Goal: Information Seeking & Learning: Check status

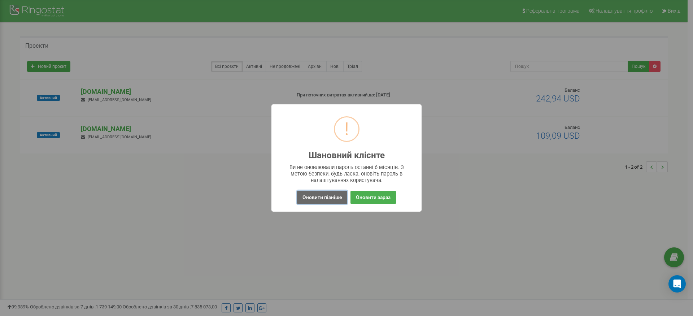
click at [315, 198] on button "Оновити пізніше" at bounding box center [322, 197] width 50 height 13
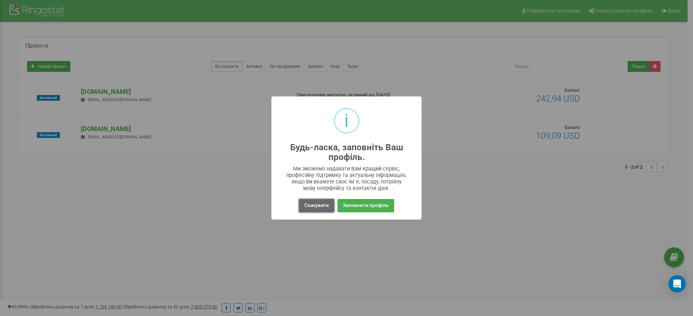
click at [304, 207] on button "Скасувати" at bounding box center [316, 205] width 35 height 13
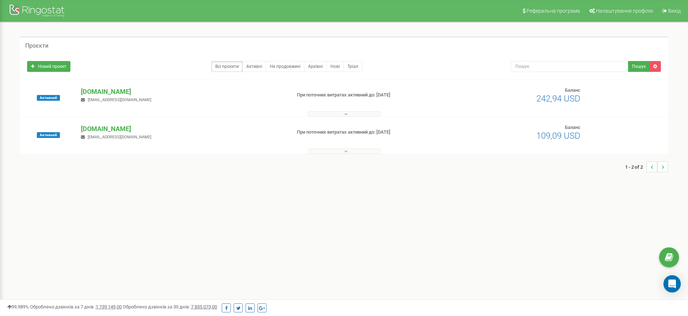
click at [216, 195] on div "Реферальна програма Налаштування профілю Вихід Проєкти Новий проєкт Всі проєкти…" at bounding box center [344, 216] width 688 height 433
click at [109, 92] on p "[DOMAIN_NAME]" at bounding box center [183, 91] width 204 height 9
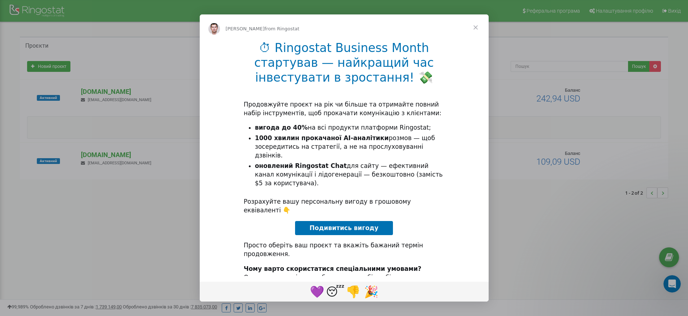
click at [475, 27] on span "Close" at bounding box center [476, 27] width 26 height 26
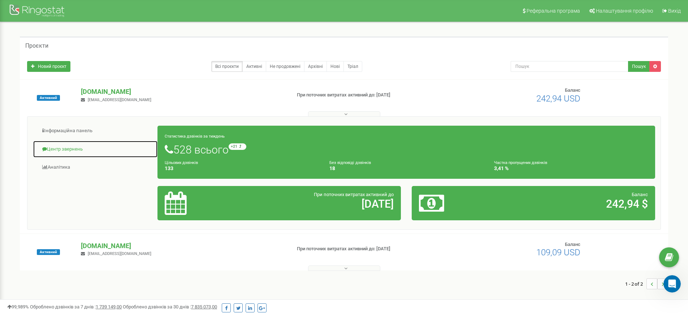
click at [72, 147] on link "Центр звернень" at bounding box center [95, 150] width 125 height 18
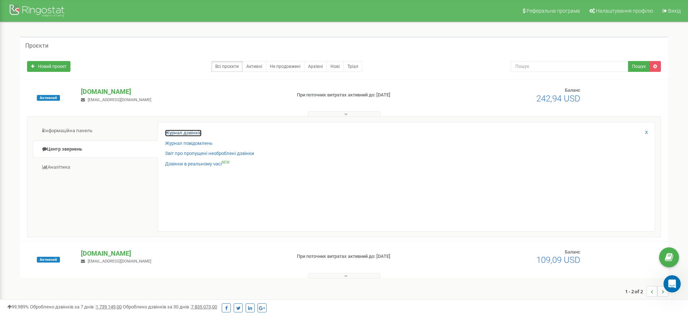
drag, startPoint x: 183, startPoint y: 133, endPoint x: 190, endPoint y: 131, distance: 7.4
click at [183, 133] on link "Журнал дзвінків" at bounding box center [183, 133] width 36 height 7
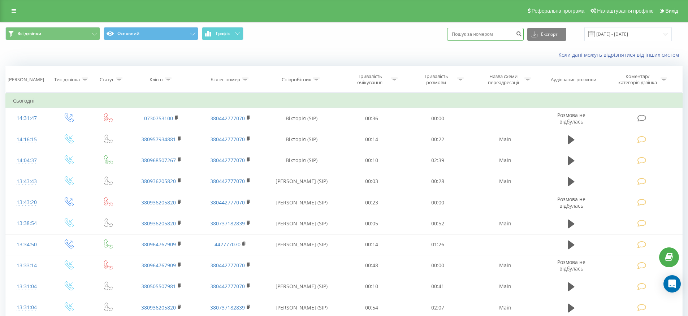
click at [493, 32] on input at bounding box center [485, 34] width 77 height 13
paste input "380980357231"
type input "380980357231"
click at [392, 43] on div "Всі дзвінки Основний Графік 380980357231 Експорт .csv .xls .xlsx 19.08.2025 - 1…" at bounding box center [343, 34] width 687 height 24
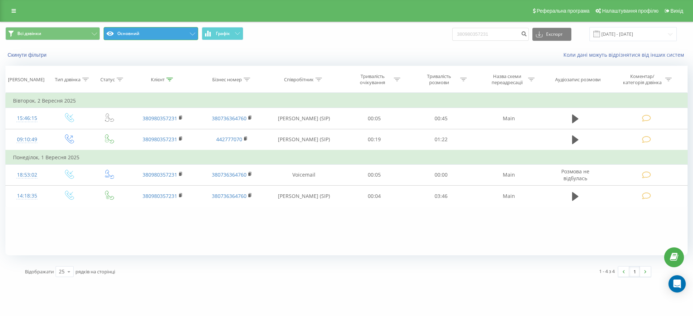
click at [186, 37] on button "Основний" at bounding box center [151, 33] width 95 height 13
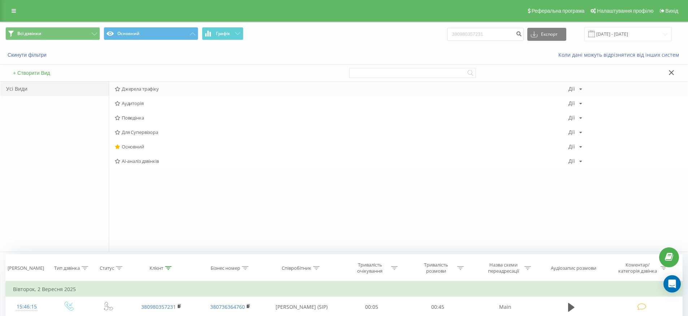
click at [174, 90] on span "Джерела трафіку" at bounding box center [342, 88] width 454 height 5
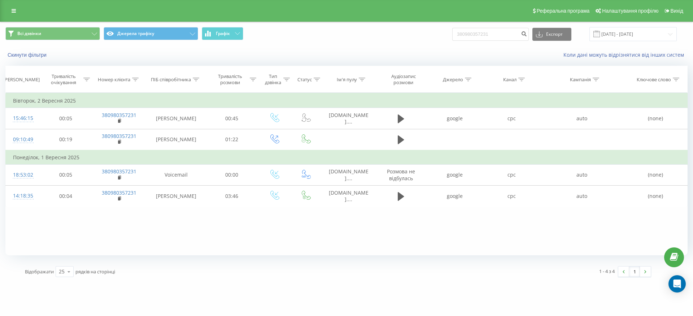
click at [346, 48] on div "Скинути фільтри Коли дані можуть відрізнятися вiд інших систем" at bounding box center [346, 54] width 693 height 17
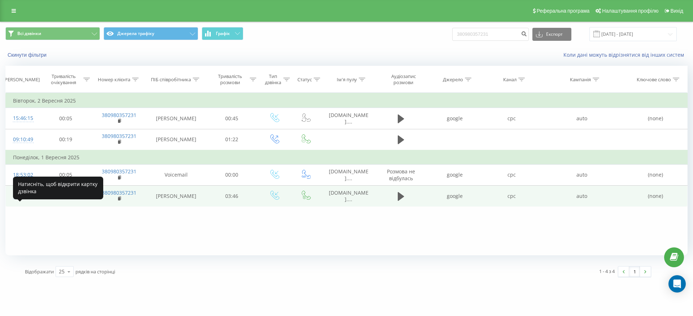
click at [27, 203] on div "14:18:35" at bounding box center [22, 196] width 19 height 14
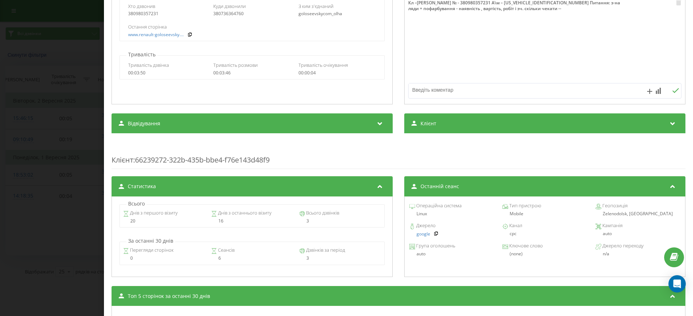
scroll to position [118, 0]
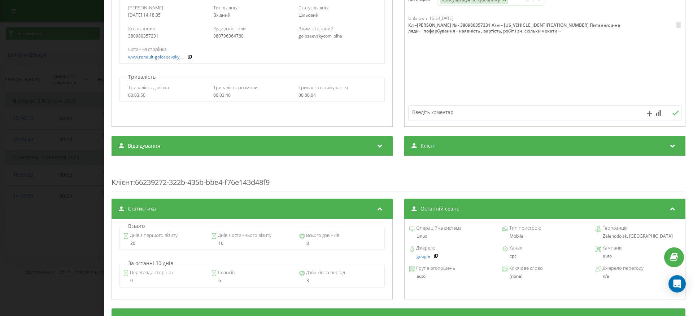
click at [641, 146] on div "Клієнт" at bounding box center [545, 146] width 281 height 20
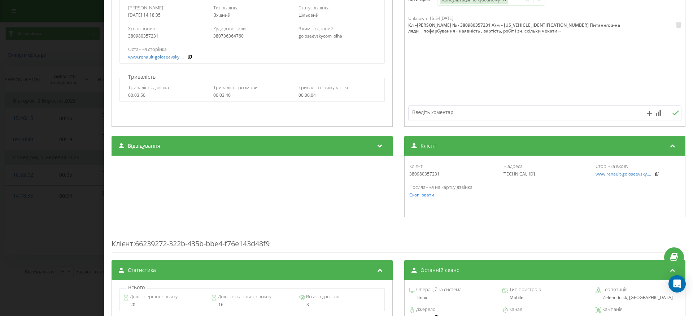
click at [520, 198] on div "Посилання на картку дзвінка Скопіювати" at bounding box center [545, 190] width 273 height 21
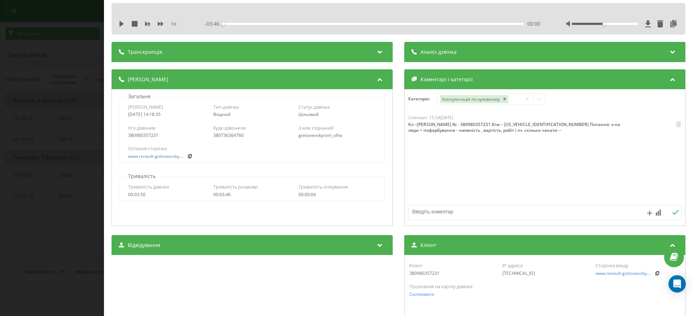
scroll to position [0, 0]
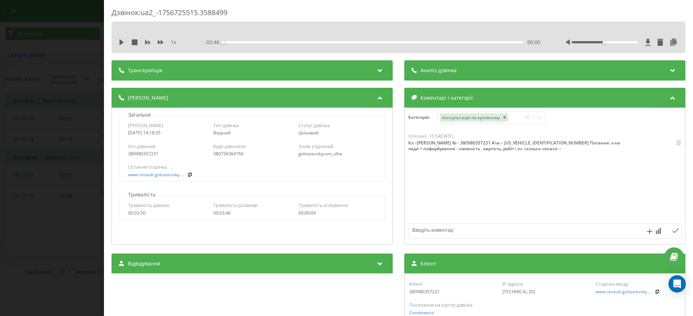
click at [530, 72] on div "Аналіз дзвінка" at bounding box center [545, 70] width 281 height 20
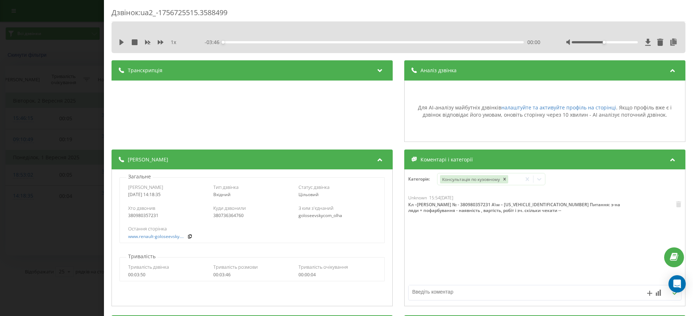
click at [368, 71] on div "Транскрипція" at bounding box center [252, 70] width 281 height 20
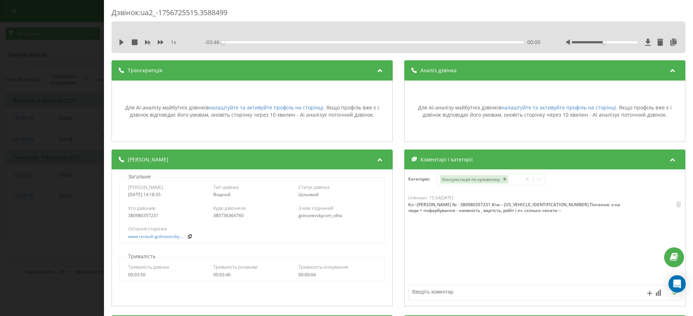
click at [529, 73] on div "Аналіз дзвінка" at bounding box center [545, 70] width 281 height 20
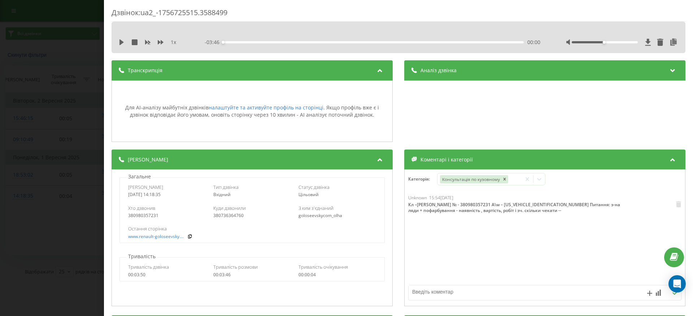
click at [359, 71] on div "Транскрипція" at bounding box center [252, 70] width 281 height 20
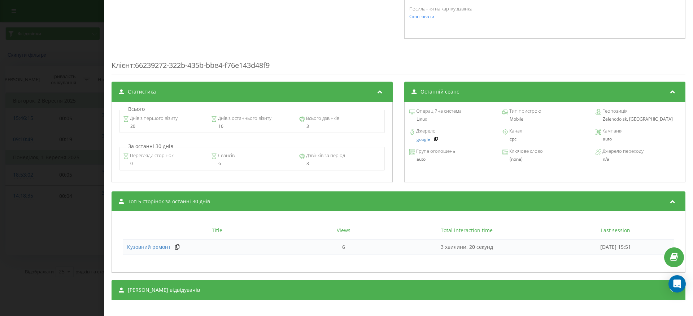
scroll to position [302, 0]
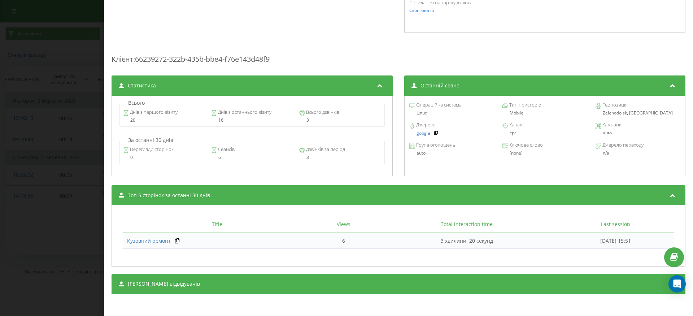
click at [510, 286] on div "[PERSON_NAME] відвідувачів" at bounding box center [399, 284] width 574 height 20
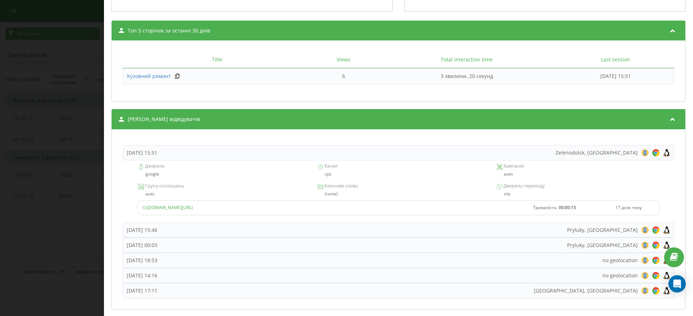
scroll to position [483, 0]
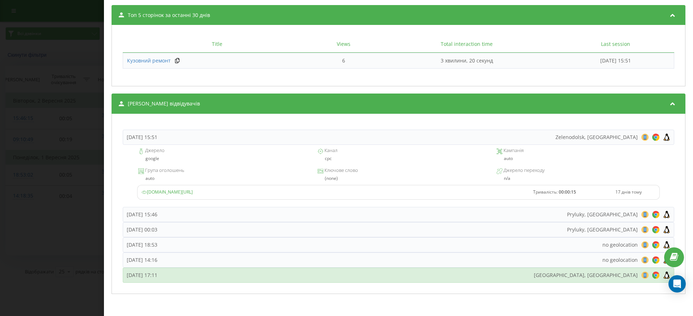
click at [447, 276] on div "П’ятниця, 29 Серпня 2025, 17:11 Kyiv, Ukraine 8 18 28 38 48 58 68 78 88 98 108 …" at bounding box center [399, 275] width 552 height 15
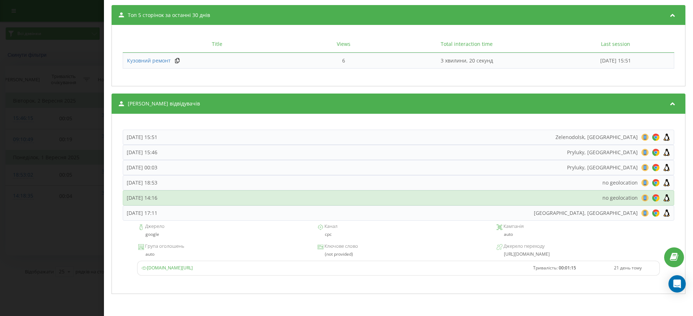
click at [372, 198] on div "Понеділок, 1 Вересня 2025, 14:16 no geolocation 8 18 28 38 48 58 68 78 88 98 10…" at bounding box center [399, 197] width 552 height 15
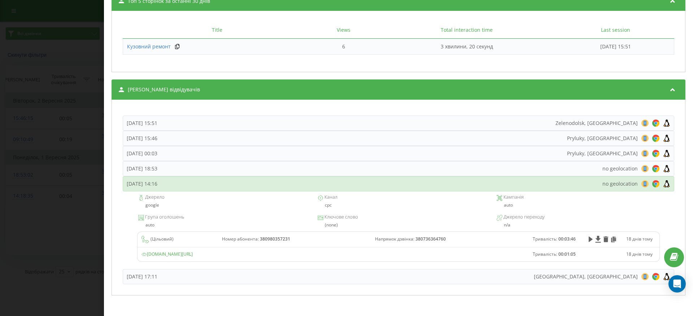
scroll to position [498, 0]
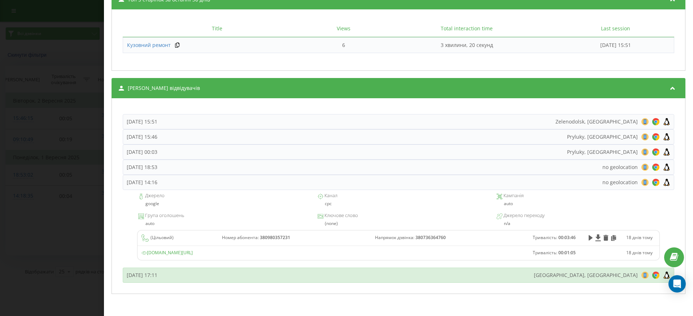
click at [292, 273] on div "П’ятниця, 29 Серпня 2025, 17:11 Kyiv, Ukraine 8 18 28 38 48 58 68 78 88 98 108 …" at bounding box center [399, 275] width 552 height 15
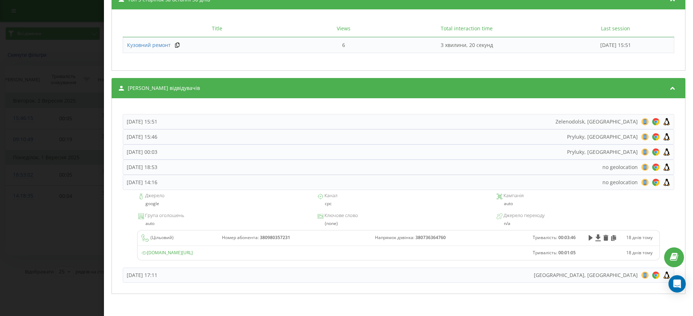
scroll to position [483, 0]
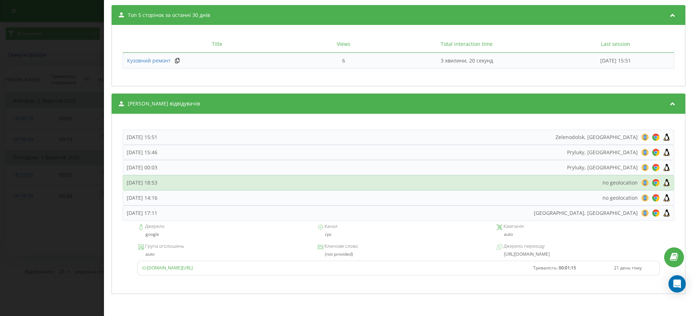
click at [294, 179] on div "Понеділок, 1 Вересня 2025, 18:53 no geolocation 8 18 28 38 48 58 68 78 88 98 10…" at bounding box center [399, 182] width 552 height 15
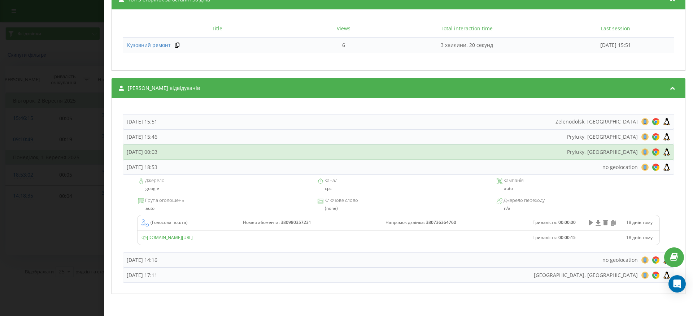
click at [271, 151] on div "Вівторок, 2 Вересня 2025, 00:03 Pryluky, Ukraine 8 18 28 38 48 58 68 78 88 98 1…" at bounding box center [399, 151] width 552 height 15
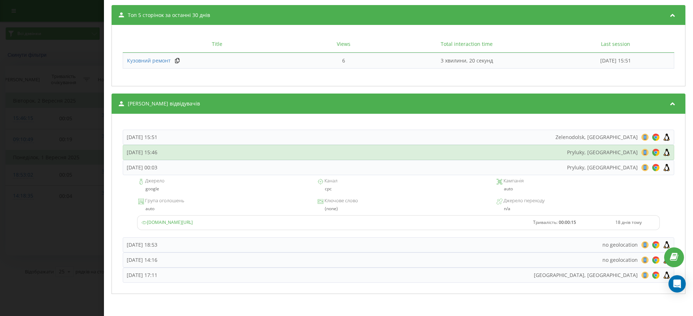
click at [263, 152] on div "Вівторок, 2 Вересня 2025, 15:46 Pryluky, Ukraine 8 18 28 38 48 58 68 78 88 98 1…" at bounding box center [399, 152] width 552 height 15
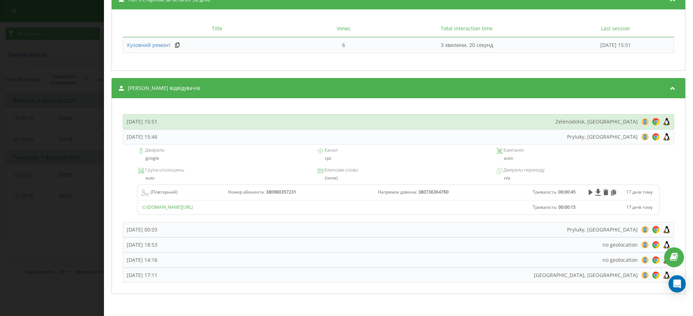
click at [231, 125] on div "Вівторок, 2 Вересня 2025, 15:51 Zelenodolsk, Ukraine 8 18 28 38 48 58 68 78 88 …" at bounding box center [399, 121] width 552 height 15
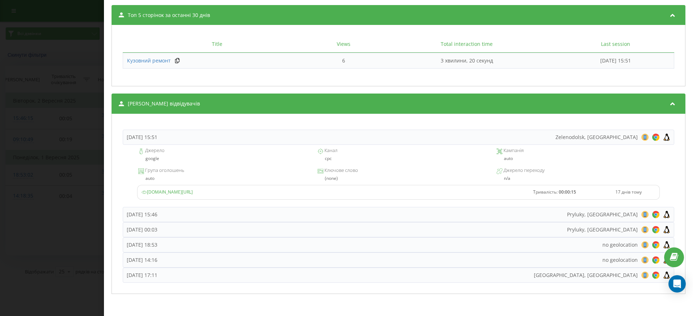
scroll to position [0, 0]
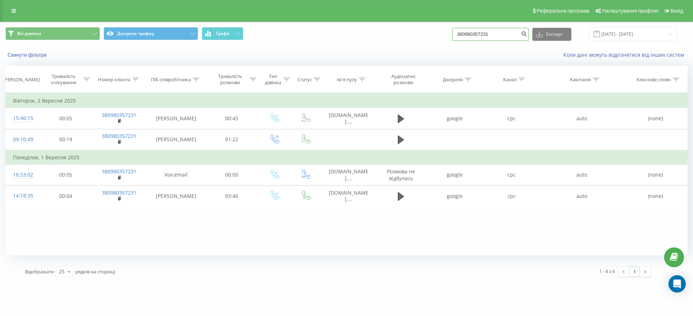
click at [507, 33] on input "380980357231" at bounding box center [491, 34] width 77 height 13
paste input "632107550"
type input "380632107550"
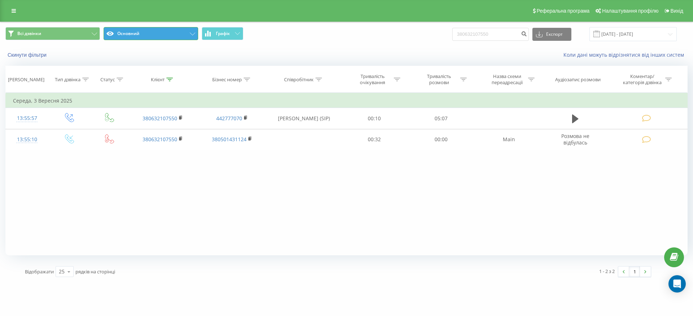
click at [163, 31] on button "Основний" at bounding box center [151, 33] width 95 height 13
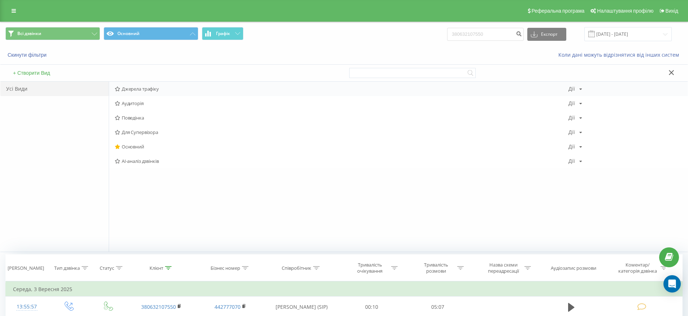
click at [152, 88] on span "Джерела трафіку" at bounding box center [342, 88] width 454 height 5
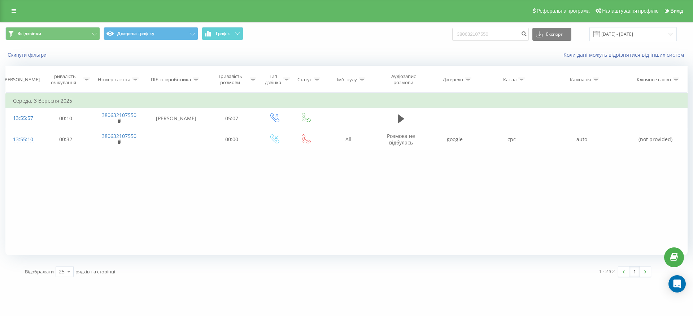
click at [367, 36] on div "Всі дзвінки Джерела трафіку Графік 380632107550 Експорт .csv .xls .xlsx 19.06.2…" at bounding box center [346, 34] width 683 height 14
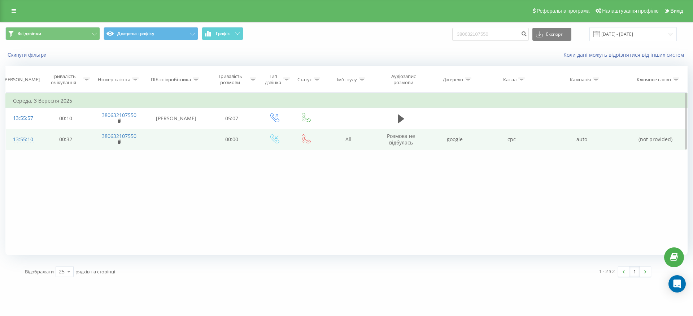
click at [23, 139] on div "13:55:10" at bounding box center [22, 140] width 19 height 14
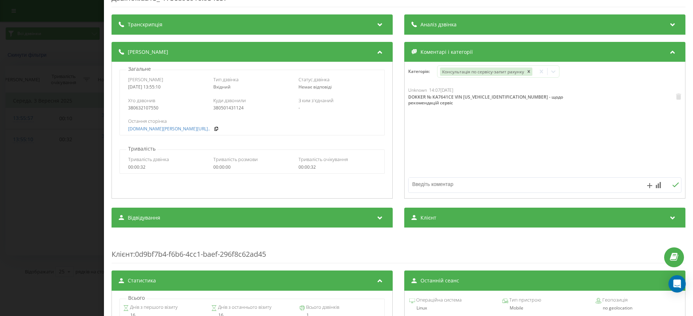
scroll to position [16, 0]
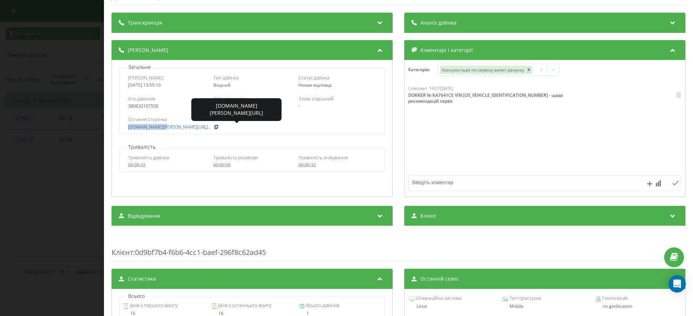
drag, startPoint x: 121, startPoint y: 126, endPoint x: 178, endPoint y: 157, distance: 64.3
click at [162, 128] on div "Остання сторінка goloseevsky.com/about-us..." at bounding box center [252, 122] width 264 height 21
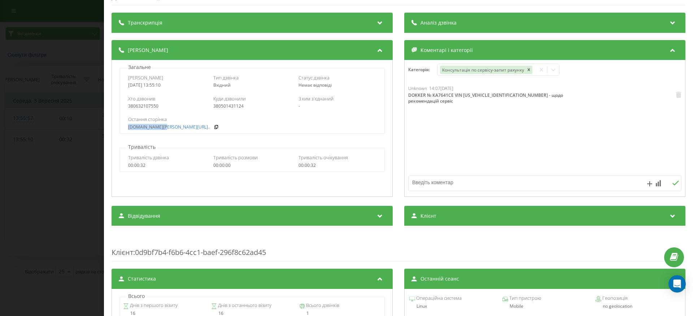
copy link "[DOMAIN_NAME]"
click at [479, 128] on div "Unknown 14:07, 3 Вересня 2025 DOKKER № КА7641СЕ VIN VF10SRCL467122895 - щодо ре…" at bounding box center [545, 128] width 281 height 87
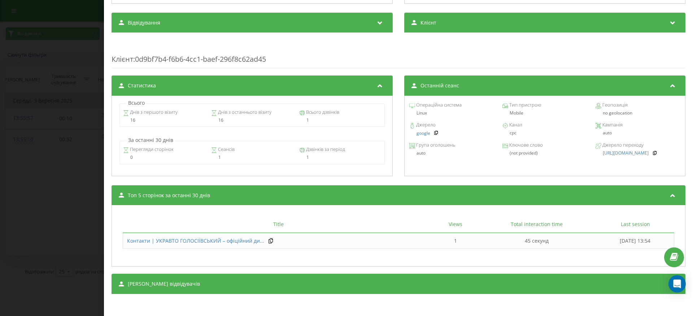
scroll to position [0, 0]
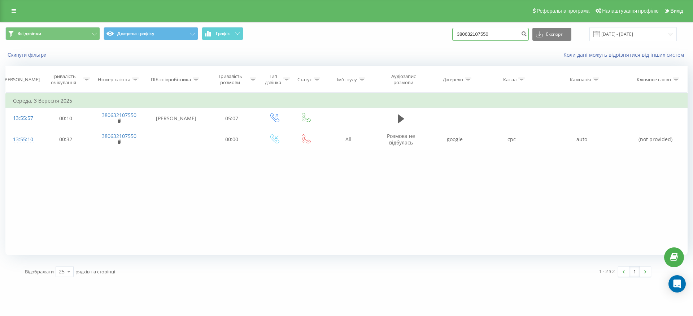
click at [506, 36] on input "380632107550" at bounding box center [491, 34] width 77 height 13
click at [506, 35] on input "380632107550" at bounding box center [491, 34] width 77 height 13
paste input "983012376"
type input "380983012376"
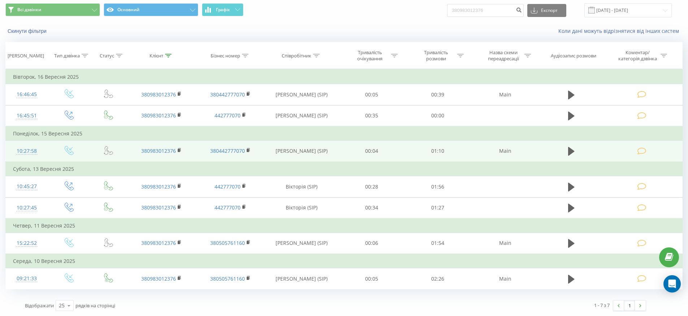
scroll to position [24, 0]
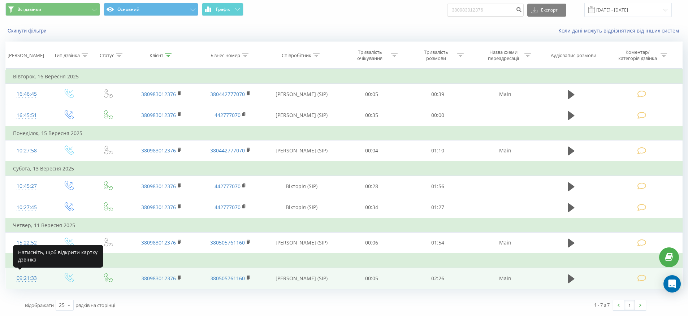
click at [28, 278] on div "09:21:33" at bounding box center [27, 278] width 28 height 14
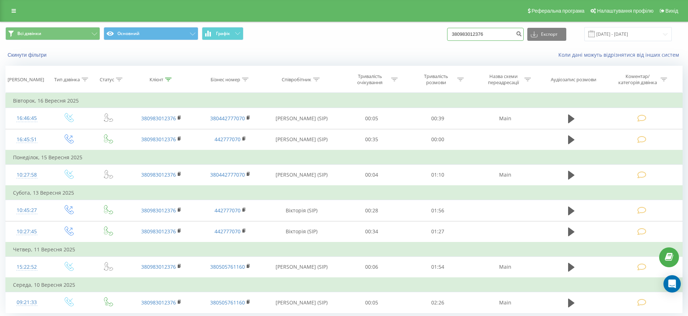
click at [484, 32] on input "380983012376" at bounding box center [485, 34] width 77 height 13
paste input "503524377"
type input "380503524377"
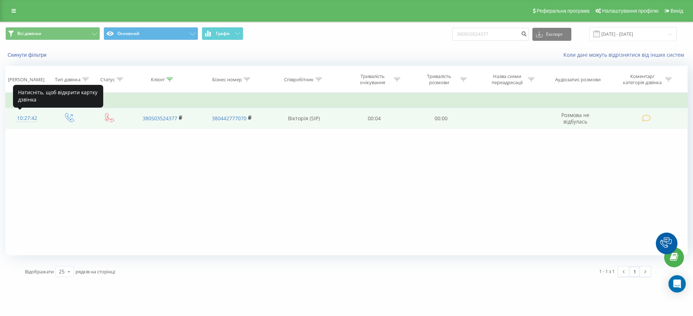
click at [28, 120] on div "10:27:42" at bounding box center [27, 118] width 28 height 14
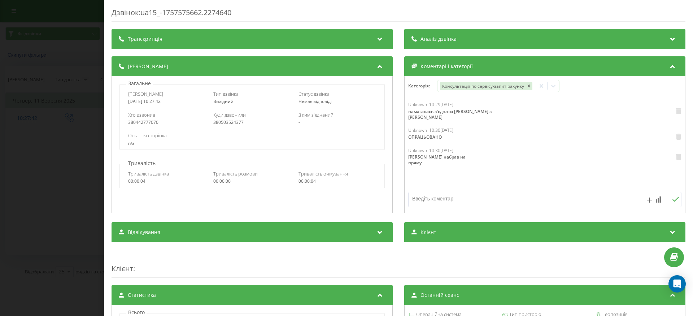
click at [191, 140] on div "Остання сторінка n/a" at bounding box center [252, 139] width 248 height 14
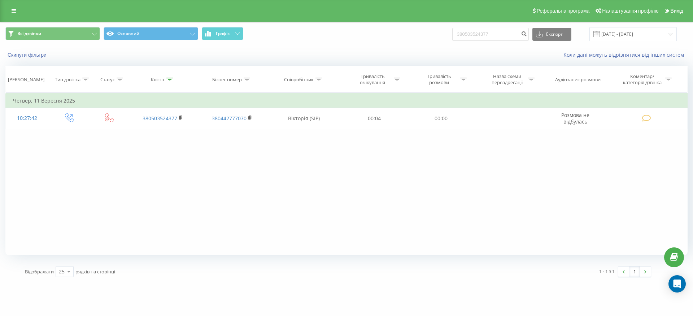
click at [256, 160] on div "Фільтрувати за умовою Дорівнює Введіть значення Скасувати OK Фільтрувати за умо…" at bounding box center [346, 174] width 683 height 163
click at [163, 31] on button "Основний" at bounding box center [151, 33] width 95 height 13
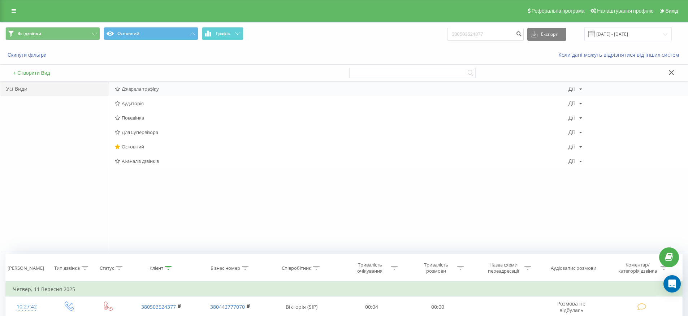
click at [139, 88] on span "Джерела трафіку" at bounding box center [342, 88] width 454 height 5
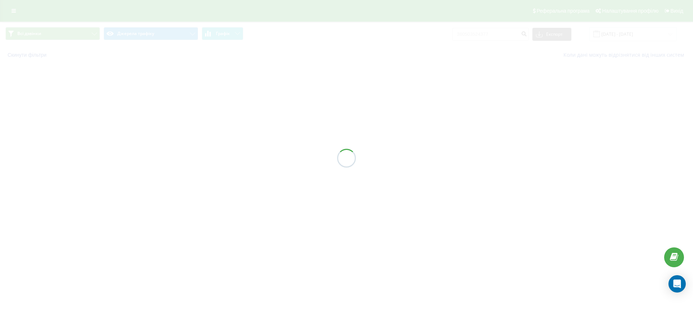
click at [327, 43] on div "Всі дзвінки Джерела трафіку Графік 380503524377 Експорт .csv .xls .xlsx 19.06.2…" at bounding box center [346, 43] width 693 height 42
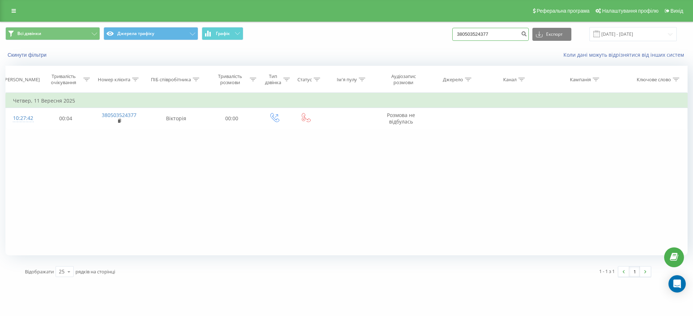
click at [501, 36] on input "380503524377" at bounding box center [491, 34] width 77 height 13
click at [350, 163] on div "Фільтрувати за умовою Дорівнює Скасувати OK Фільтрувати за умовою Містить Скасу…" at bounding box center [346, 174] width 683 height 163
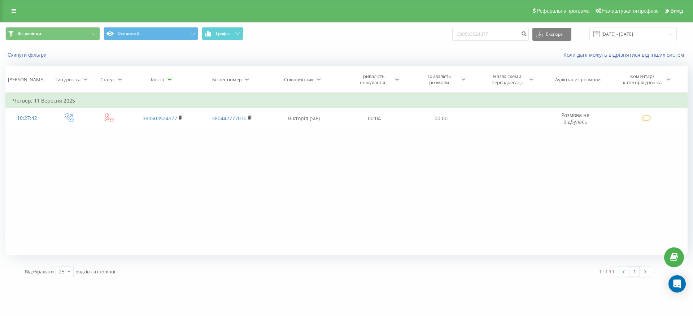
click at [246, 160] on div "Фільтрувати за умовою Дорівнює Введіть значення Скасувати OK Фільтрувати за умо…" at bounding box center [346, 174] width 683 height 163
click at [303, 165] on div "Фільтрувати за умовою Дорівнює Введіть значення Скасувати OK Фільтрувати за умо…" at bounding box center [346, 174] width 683 height 163
click at [307, 164] on div "Фільтрувати за умовою Дорівнює Введіть значення Скасувати OK Фільтрувати за умо…" at bounding box center [346, 174] width 683 height 163
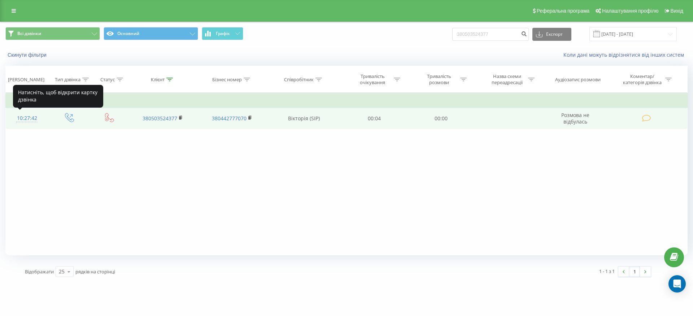
click at [26, 118] on div "10:27:42" at bounding box center [27, 118] width 28 height 14
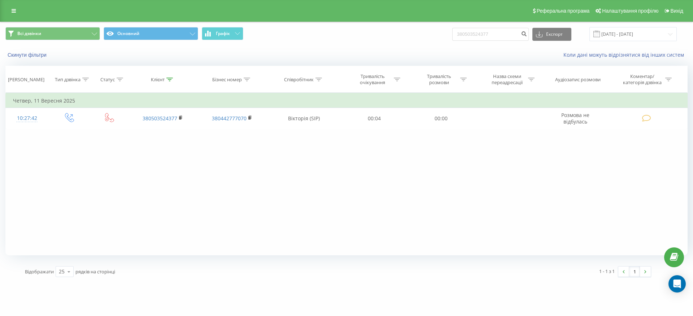
click at [224, 176] on div "Фільтрувати за умовою Дорівнює Введіть значення Скасувати OK Фільтрувати за умо…" at bounding box center [346, 174] width 683 height 163
click at [308, 172] on div "Фільтрувати за умовою Дорівнює Введіть значення Скасувати OK Фільтрувати за умо…" at bounding box center [346, 174] width 683 height 163
click at [494, 33] on input "380503524377" at bounding box center [491, 34] width 77 height 13
paste input "957934881"
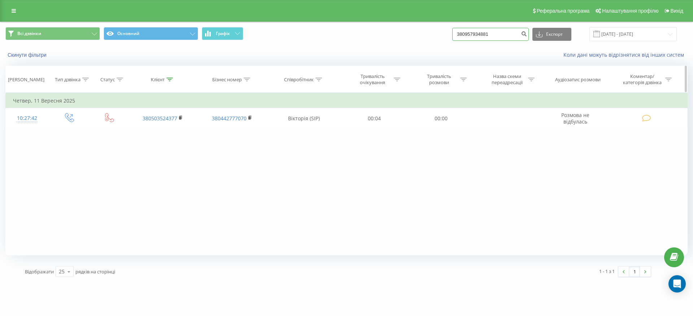
type input "380957934881"
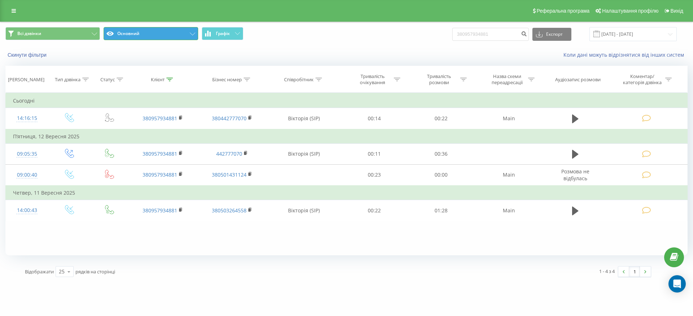
click at [165, 29] on button "Основний" at bounding box center [151, 33] width 95 height 13
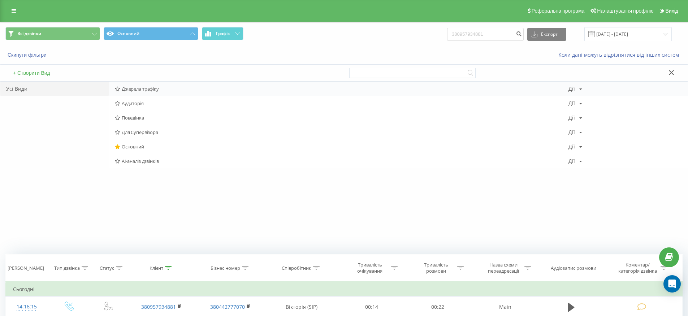
click at [150, 90] on span "Джерела трафіку" at bounding box center [342, 88] width 454 height 5
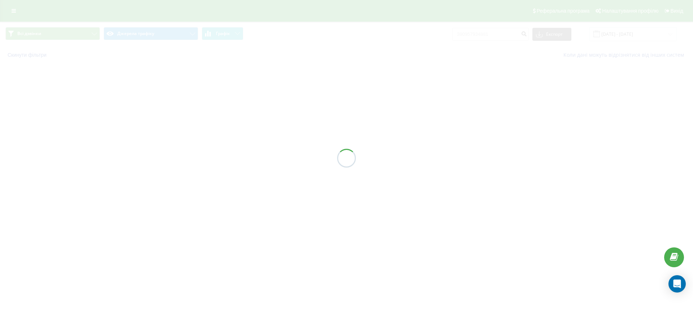
click at [322, 47] on div at bounding box center [346, 158] width 693 height 316
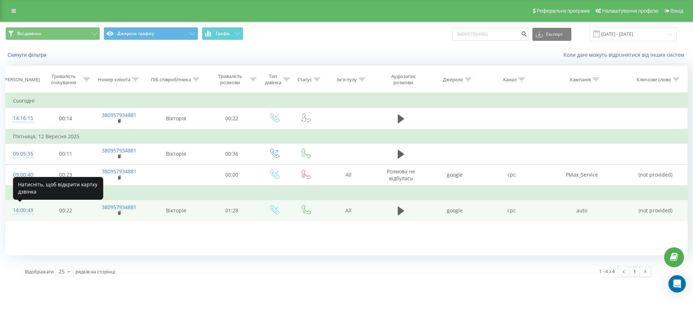
click at [25, 209] on div "14:00:43" at bounding box center [22, 210] width 19 height 14
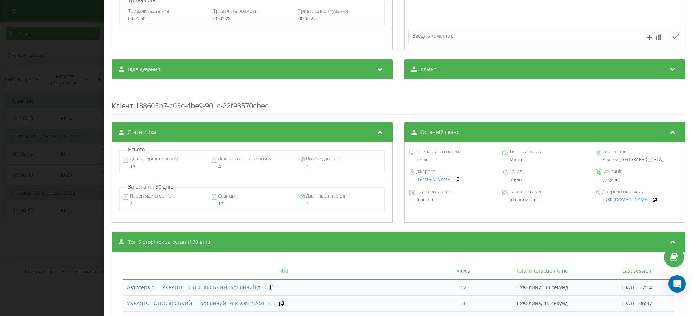
scroll to position [281, 0]
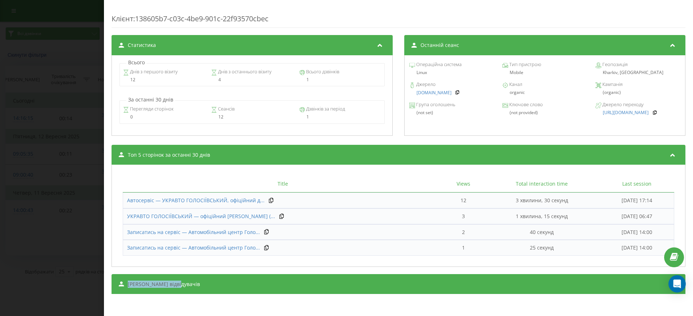
click at [405, 281] on div "[PERSON_NAME] відвідувачів" at bounding box center [399, 284] width 574 height 20
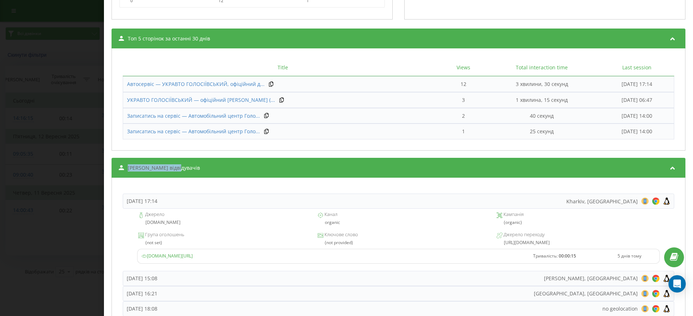
scroll to position [475, 0]
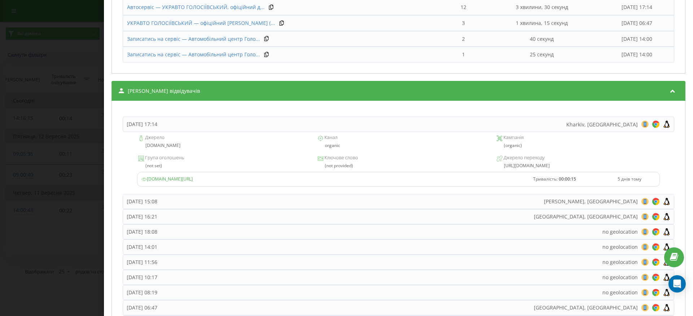
click at [287, 112] on div "Неділя, 14 Вересня 2025, 17:14 Kharkiv, Ukraine 8 18 28 38 48 58 68 78 88 98 10…" at bounding box center [399, 236] width 566 height 264
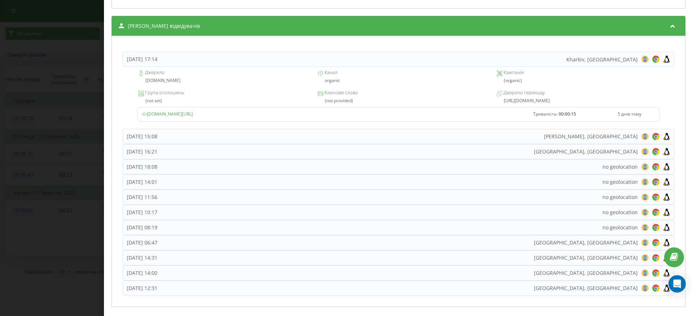
scroll to position [553, 0]
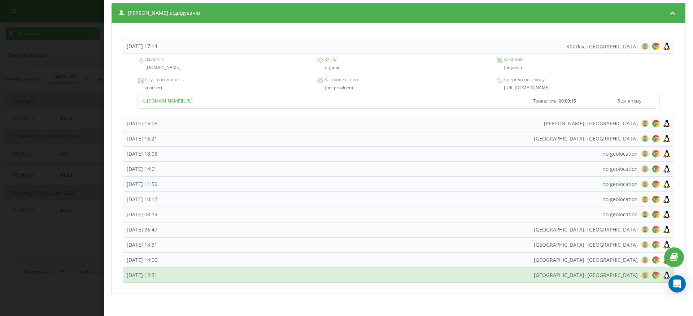
click at [276, 274] on div "Неділя, 7 Вересня 2025, 12:31 Kyiv, Ukraine 8 18 28 38 48 58 68 78 88 98 108 11…" at bounding box center [399, 275] width 552 height 15
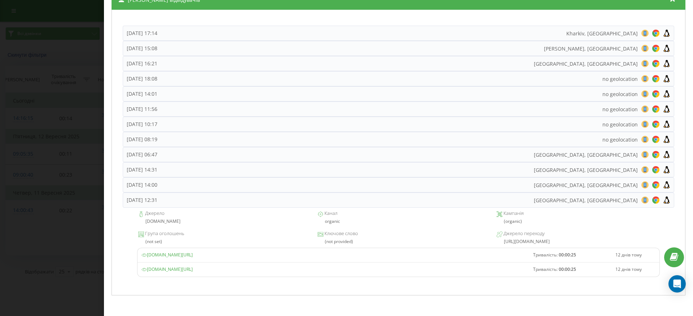
scroll to position [567, 0]
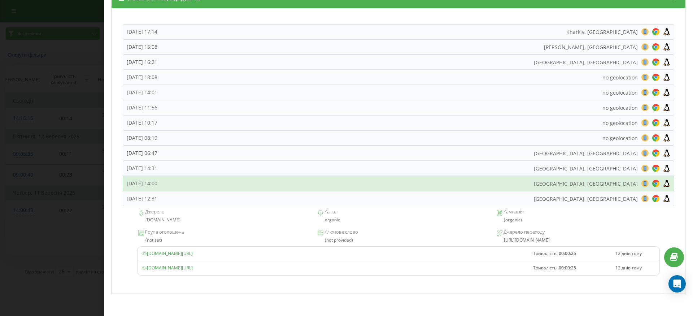
click at [230, 181] on div "Четвер, 11 Вересня 2025, 14:00 Kyiv, Ukraine 8 18 28 38 48 58 68 78 88 98 108 1…" at bounding box center [399, 183] width 552 height 15
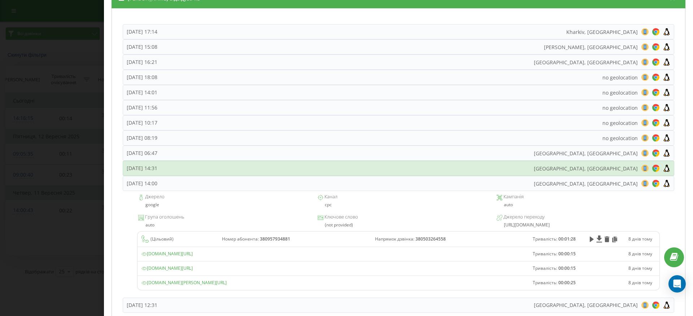
click at [230, 167] on div "Четвер, 11 Вересня 2025, 14:31 Kyiv, Ukraine 8 18 28 38 48 58 68 78 88 98 108 1…" at bounding box center [399, 168] width 552 height 15
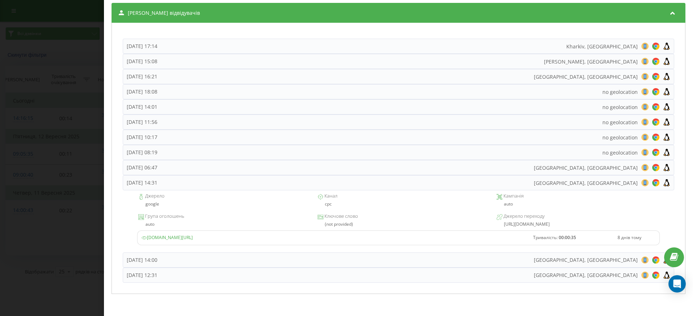
click at [232, 259] on div "Четвер, 11 Вересня 2025, 14:00 Kyiv, Ukraine 8 18 28 38 48 58 68 78 88 98 108 1…" at bounding box center [399, 259] width 552 height 15
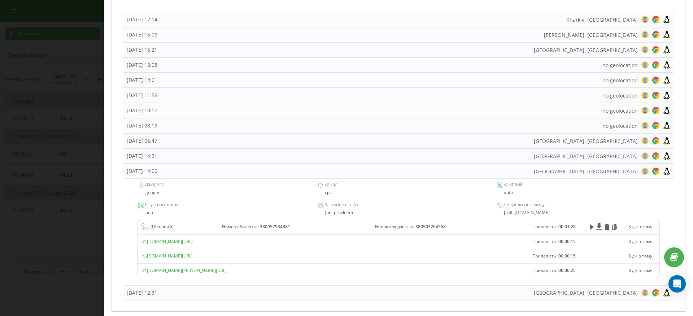
scroll to position [582, 0]
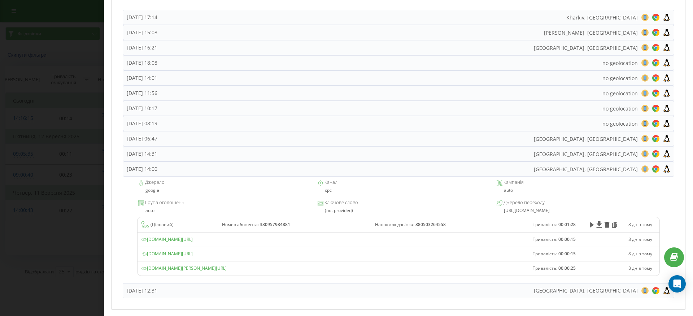
drag, startPoint x: 342, startPoint y: 269, endPoint x: 320, endPoint y: 271, distance: 21.7
click at [320, 271] on div "goloseevsky.com/service/service-form.html?gad_source=1&gad_campaignid=205482820…" at bounding box center [334, 268] width 384 height 6
click at [338, 268] on div "goloseevsky.com/service/service-form.html?gad_source=1&gad_campaignid=205482820…" at bounding box center [334, 268] width 384 height 6
drag, startPoint x: 332, startPoint y: 268, endPoint x: 338, endPoint y: 269, distance: 6.6
click at [338, 269] on div "goloseevsky.com/service/service-form.html?gad_source=1&gad_campaignid=205482820…" at bounding box center [334, 268] width 384 height 6
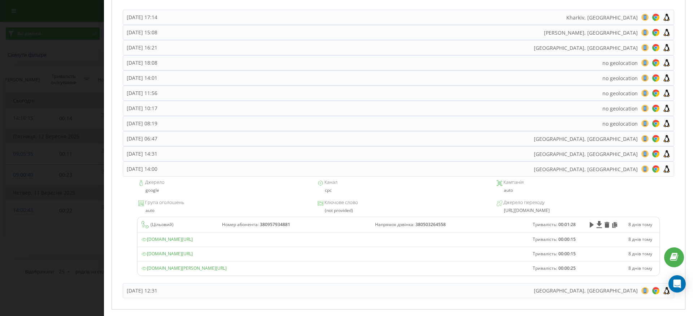
click at [348, 260] on td "goloseevsky.com/service/service-form.html" at bounding box center [334, 254] width 392 height 14
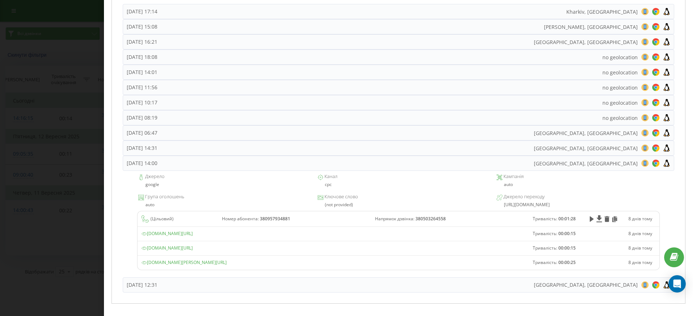
scroll to position [597, 0]
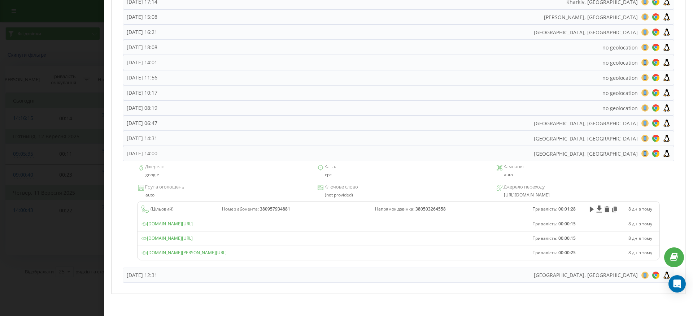
drag, startPoint x: 329, startPoint y: 252, endPoint x: 335, endPoint y: 257, distance: 7.2
click at [335, 257] on td "goloseevsky.com/service/service-form.html?gad_source=1&gad_campaignid=205482820…" at bounding box center [334, 253] width 392 height 14
copy span "goloseevsky.com/service/service-form.html?gad_source=1&gad_campaignid=205482820…"
click at [435, 237] on div "goloseevsky.com/service/service-form.html" at bounding box center [334, 238] width 384 height 6
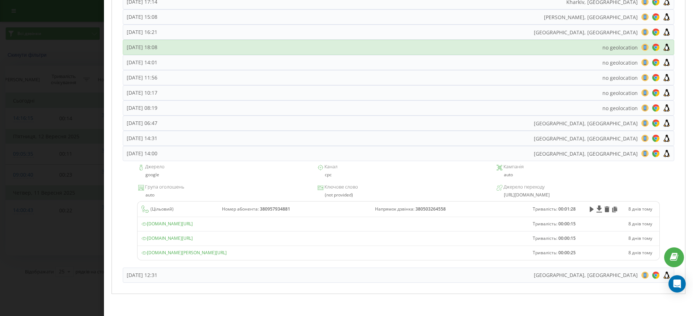
drag, startPoint x: 243, startPoint y: 155, endPoint x: 246, endPoint y: 152, distance: 4.1
click at [243, 155] on div "Четвер, 11 Вересня 2025, 14:00 Kyiv, Ukraine 8 18 28 38 48 58 68 78 88 98 108 1…" at bounding box center [399, 153] width 552 height 15
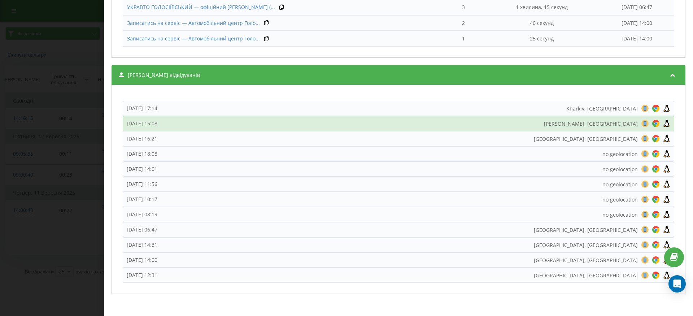
scroll to position [0, 0]
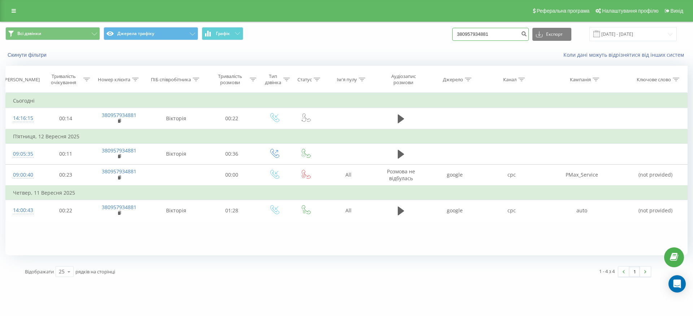
click at [491, 34] on input "380957934881" at bounding box center [491, 34] width 77 height 13
paste input "83012376"
type input "380983012376"
click at [567, 33] on button "Експорт" at bounding box center [552, 34] width 39 height 13
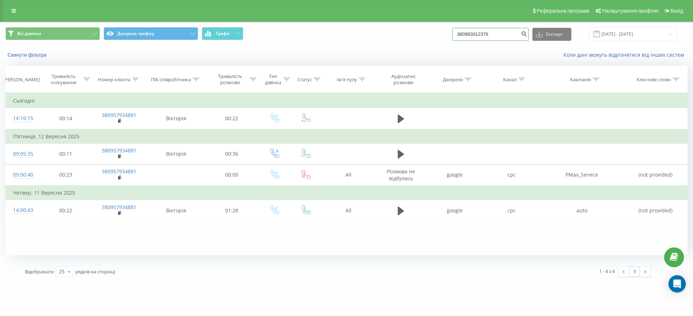
click at [507, 37] on input "380983012376" at bounding box center [491, 34] width 77 height 13
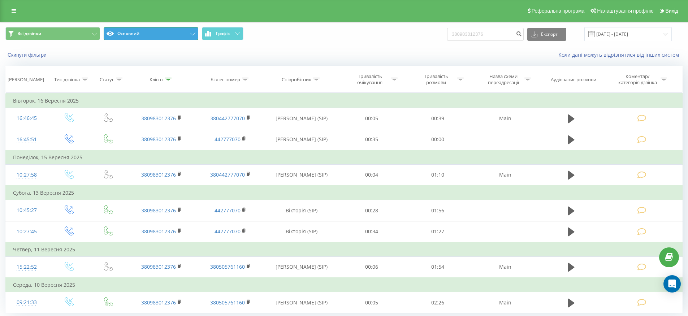
click at [160, 34] on button "Основний" at bounding box center [151, 33] width 95 height 13
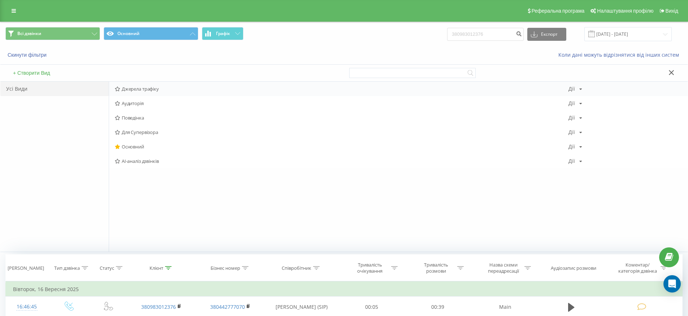
click at [152, 88] on span "Джерела трафіку" at bounding box center [342, 88] width 454 height 5
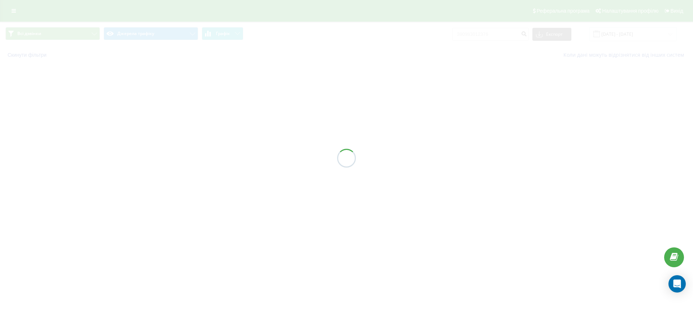
click at [315, 36] on div at bounding box center [346, 158] width 693 height 316
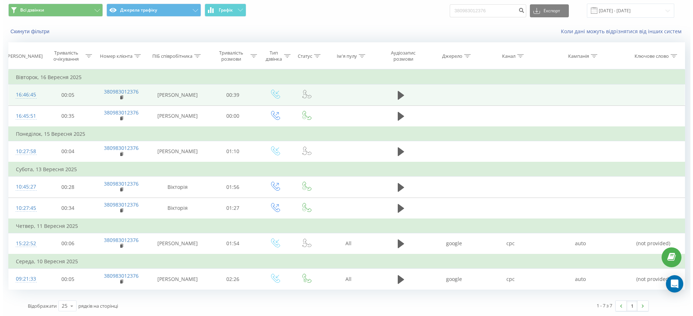
scroll to position [24, 0]
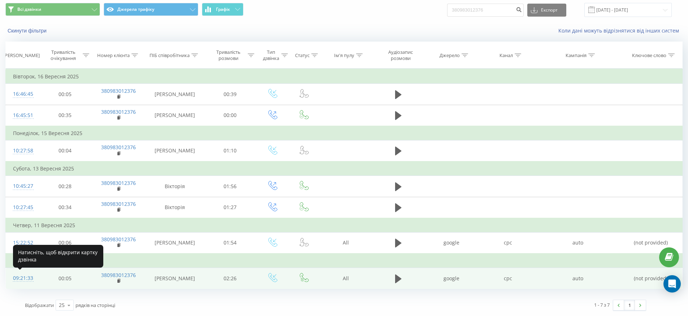
click at [26, 280] on div "09:21:33" at bounding box center [22, 278] width 19 height 14
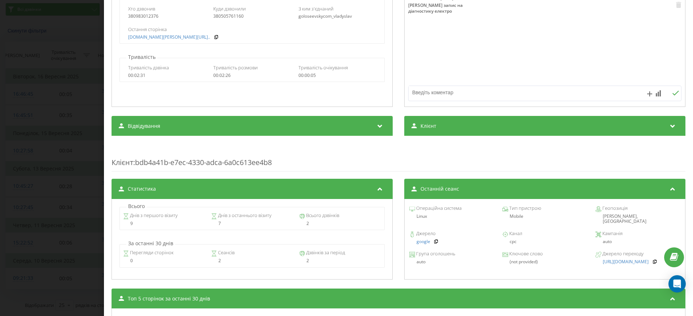
scroll to position [134, 0]
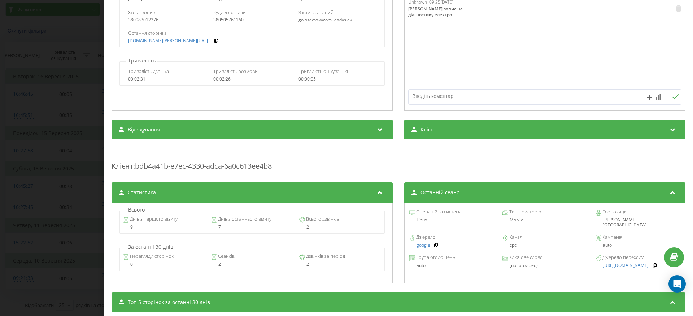
click at [71, 52] on div "Дзвінок : ua15_-1757485293.2082859 1 x - 02:28 00:00 00:00 Транскрипція Для AI-…" at bounding box center [346, 158] width 693 height 316
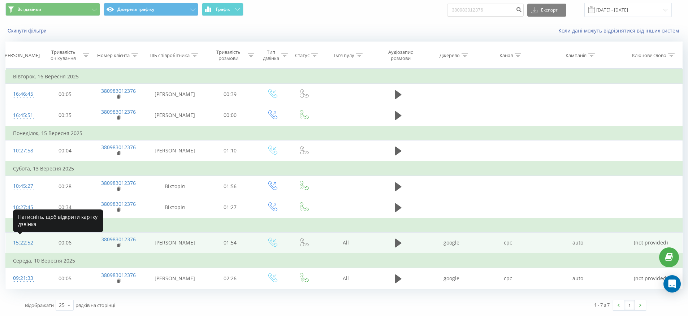
click at [28, 242] on div "15:22:52" at bounding box center [22, 243] width 19 height 14
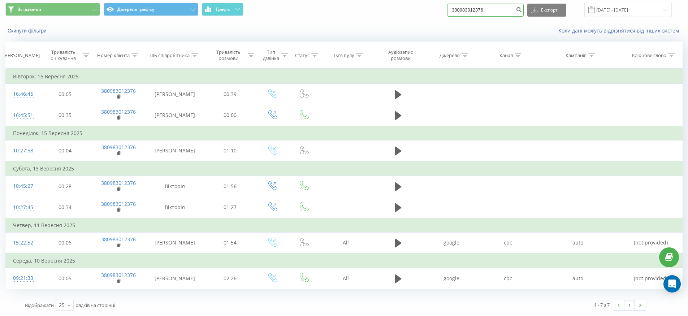
click at [495, 12] on input "380983012376" at bounding box center [485, 10] width 77 height 13
paste input "632107550"
type input "380632107550"
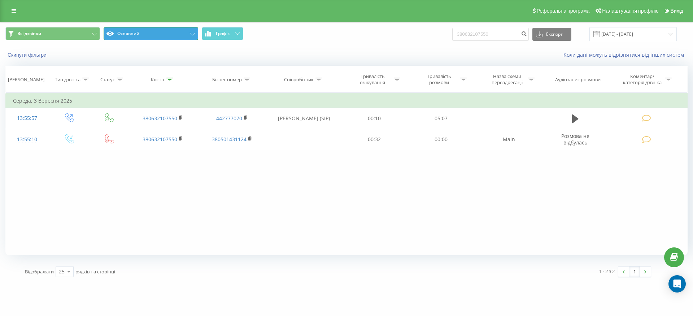
click at [176, 31] on button "Основний" at bounding box center [151, 33] width 95 height 13
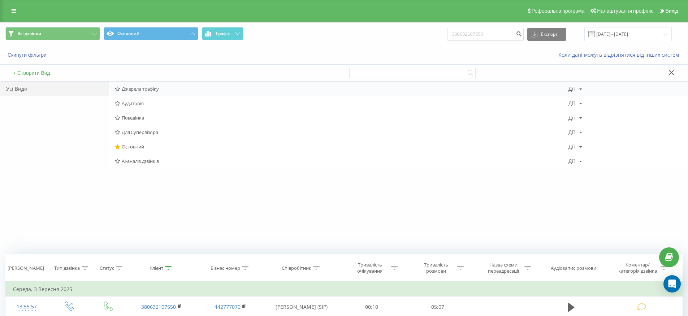
click at [148, 87] on span "Джерела трафіку" at bounding box center [342, 88] width 454 height 5
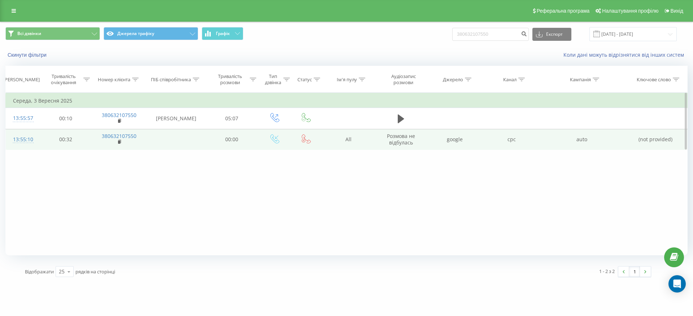
click at [21, 139] on div "13:55:10" at bounding box center [22, 140] width 19 height 14
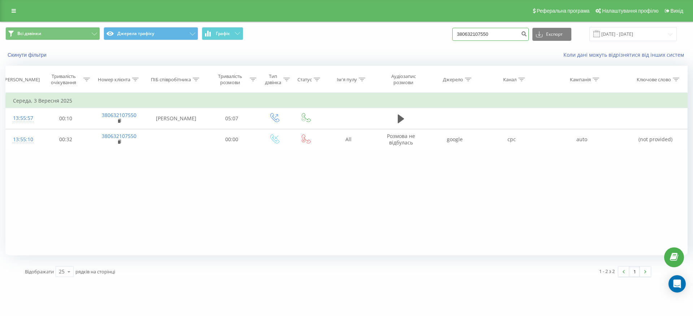
click at [492, 37] on input "380632107550" at bounding box center [491, 34] width 77 height 13
paste input "3513995"
type input "380633513995"
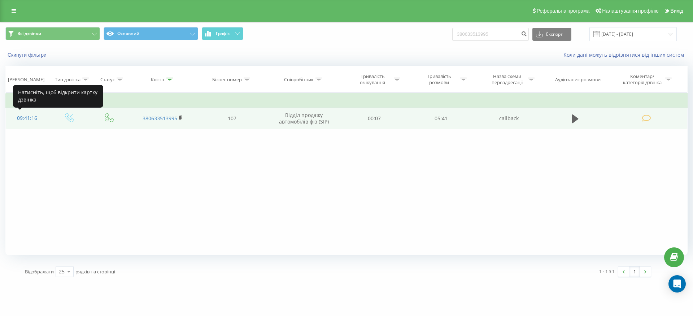
click at [27, 118] on div "09:41:16" at bounding box center [27, 118] width 28 height 14
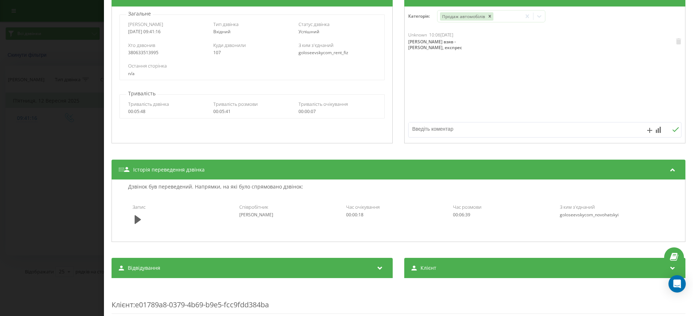
scroll to position [371, 0]
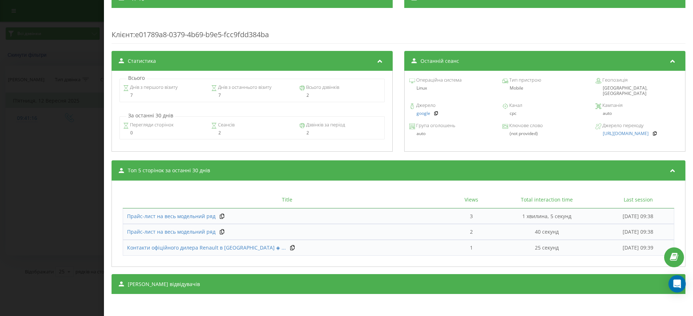
click at [229, 284] on div "[PERSON_NAME] відвідувачів" at bounding box center [399, 284] width 574 height 20
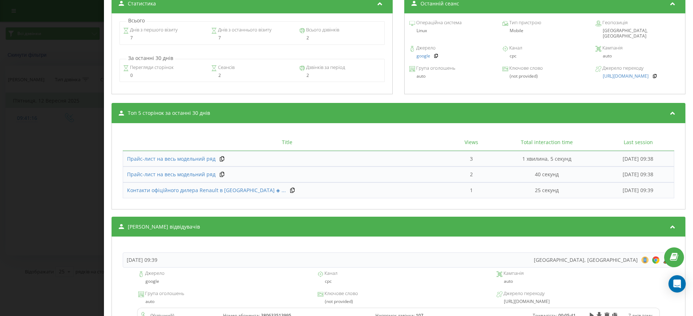
scroll to position [522, 0]
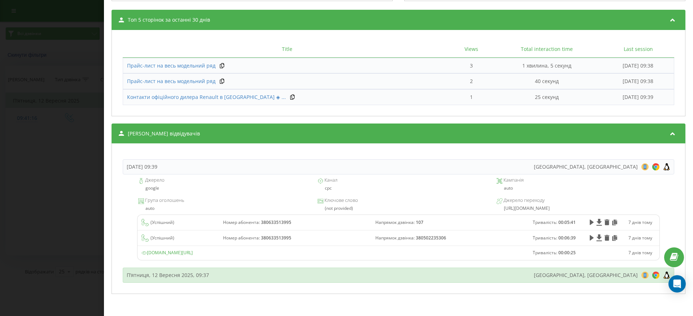
click at [241, 277] on div "П’ятниця, 12 Вересня 2025, 09:37 Kyiv, Ukraine 8 18 28 38 48 58 68 78 88 98 108…" at bounding box center [399, 275] width 552 height 15
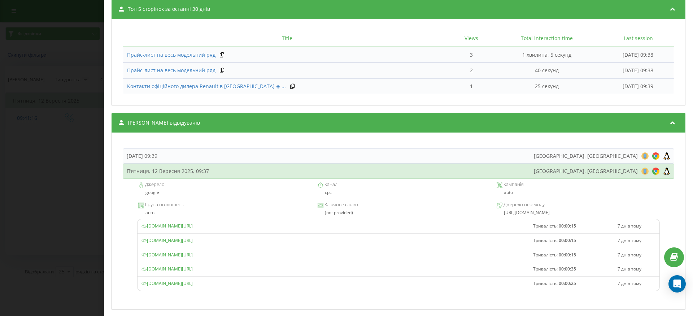
scroll to position [535, 0]
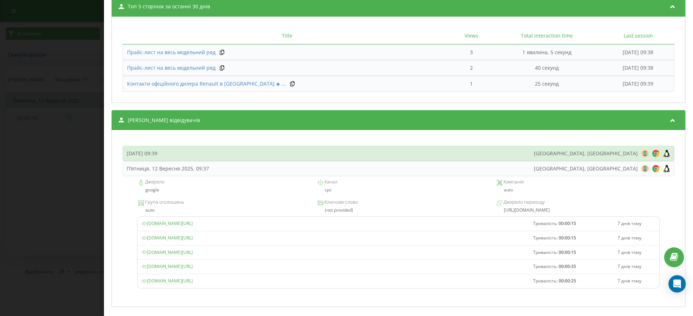
click at [262, 156] on div "П’ятниця, 12 Вересня 2025, 09:39 Kyiv, Ukraine 8 18 28 38 48 58 68 78 88 98 108…" at bounding box center [399, 153] width 552 height 15
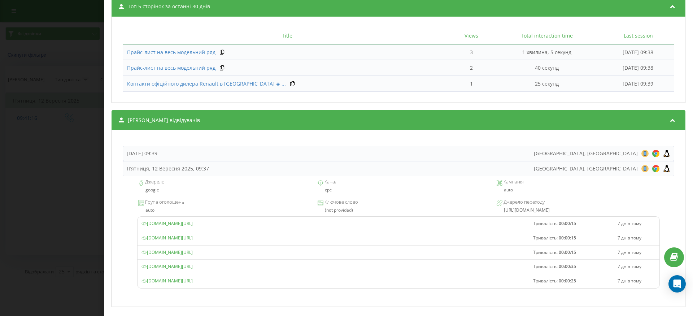
scroll to position [522, 0]
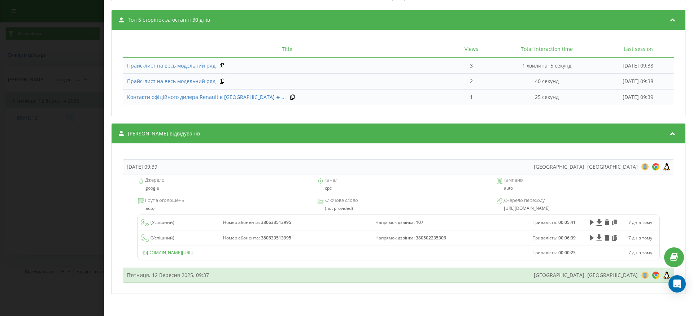
click at [285, 278] on div "П’ятниця, 12 Вересня 2025, 09:37 Kyiv, Ukraine 8 18 28 38 48 58 68 78 88 98 108…" at bounding box center [399, 275] width 552 height 15
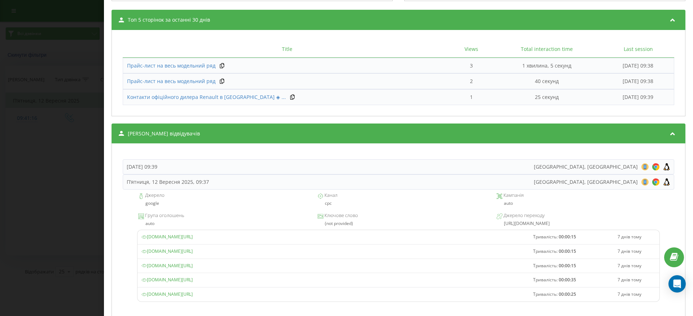
scroll to position [535, 0]
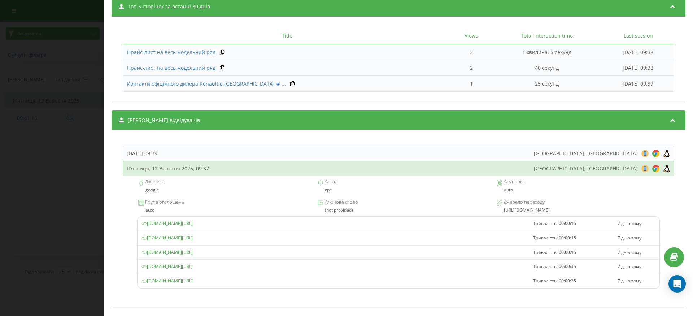
click at [222, 168] on div "П’ятниця, 12 Вересня 2025, 09:37 Kyiv, Ukraine 8 18 28 38 48 58 68 78 88 98 108…" at bounding box center [399, 168] width 552 height 15
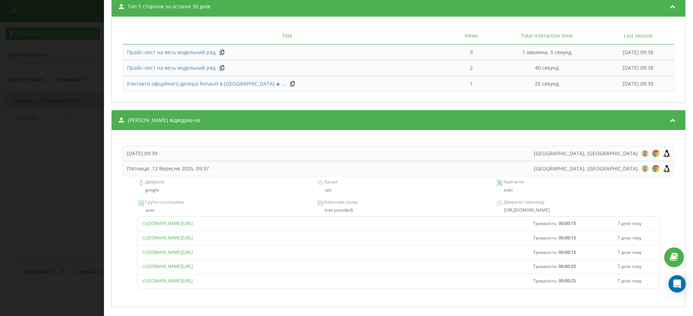
scroll to position [433, 0]
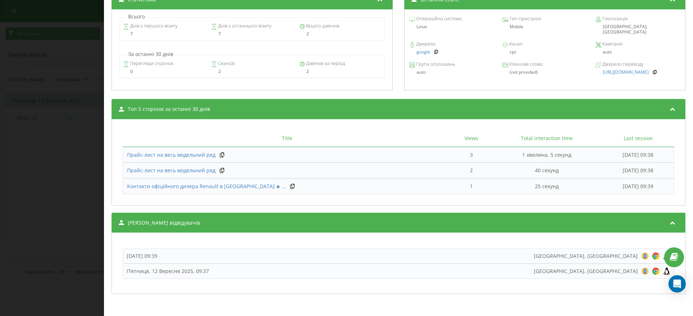
click at [64, 78] on div "Дзвінок : ua12_-1757659207.5224557 1 x - 05:36 00:00 00:00 Транскрипція Для AI-…" at bounding box center [346, 158] width 693 height 316
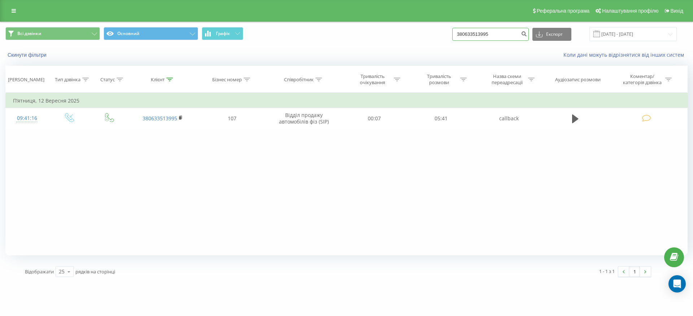
click at [481, 35] on input "380633513995" at bounding box center [491, 34] width 77 height 13
paste input "66770407"
type input "380666770407"
click at [376, 44] on div "Всі дзвінки Основний Графік 380666770407 Експорт .csv .xls .xlsx 19.06.2025 - 1…" at bounding box center [346, 34] width 693 height 24
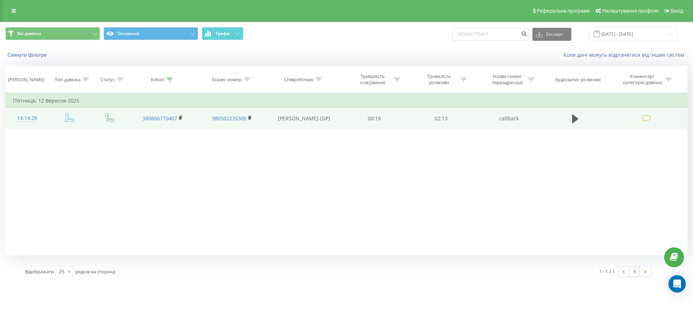
click at [30, 119] on div "14:14:28" at bounding box center [27, 118] width 28 height 14
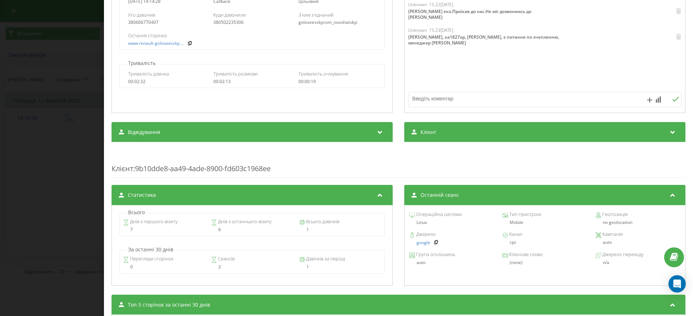
scroll to position [241, 0]
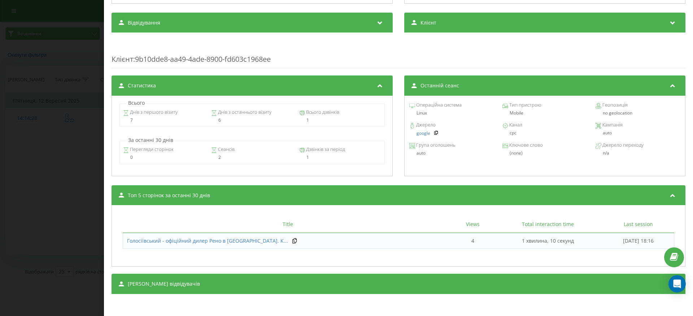
click at [235, 282] on div "[PERSON_NAME] відвідувачів" at bounding box center [399, 284] width 574 height 20
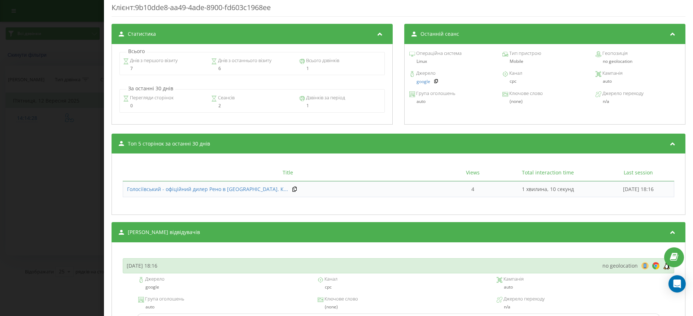
scroll to position [375, 0]
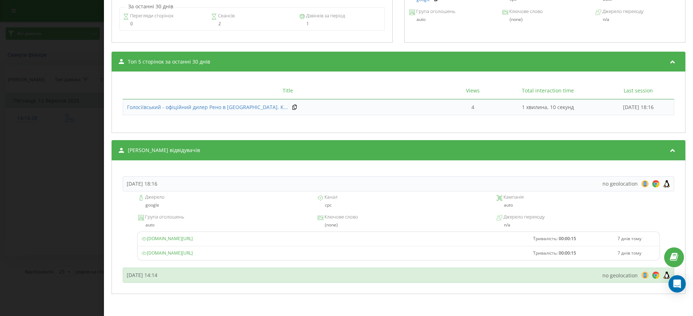
click at [250, 276] on div "П’ятниця, 12 Вересня 2025, 14:14 no geolocation 8 18 28 38 48 58 68 78 88 98 10…" at bounding box center [399, 275] width 552 height 15
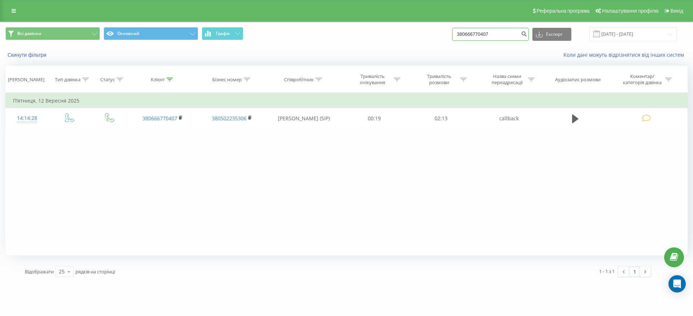
click at [504, 35] on input "380666770407" at bounding box center [491, 34] width 77 height 13
paste input "71541218"
type input "380671541218"
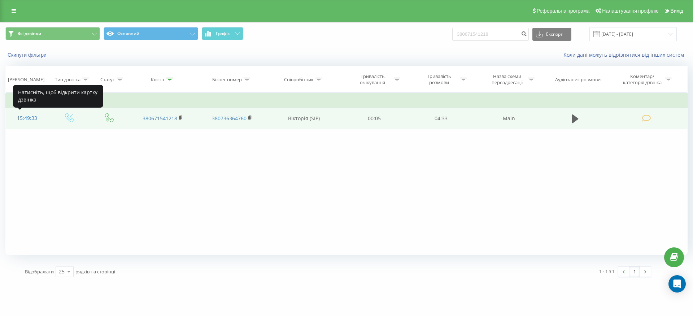
click at [25, 118] on div "15:49:33" at bounding box center [27, 118] width 28 height 14
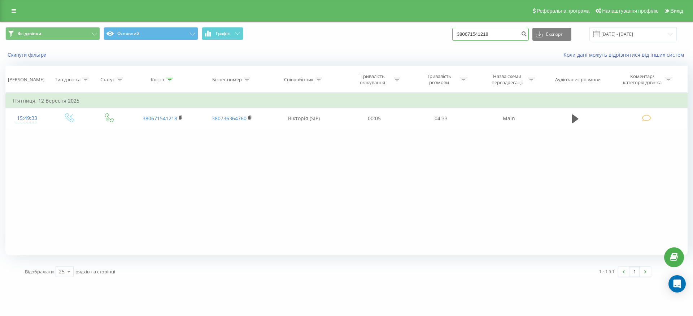
click at [503, 38] on input "380671541218" at bounding box center [491, 34] width 77 height 13
paste input "502152027"
type input "380502152027"
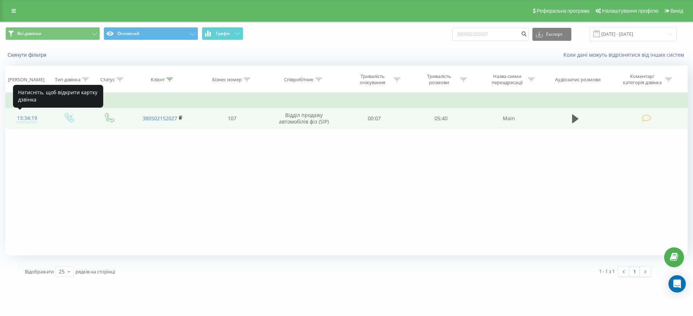
click at [30, 118] on div "13:34:19" at bounding box center [27, 118] width 28 height 14
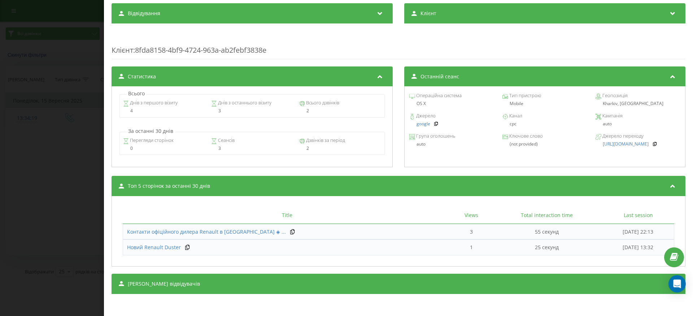
click at [229, 287] on div "[PERSON_NAME] відвідувачів" at bounding box center [399, 284] width 574 height 20
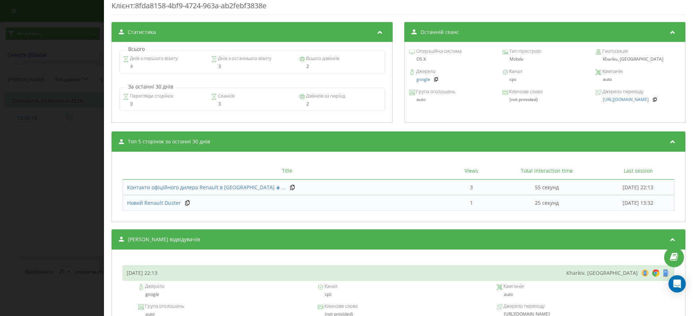
scroll to position [505, 0]
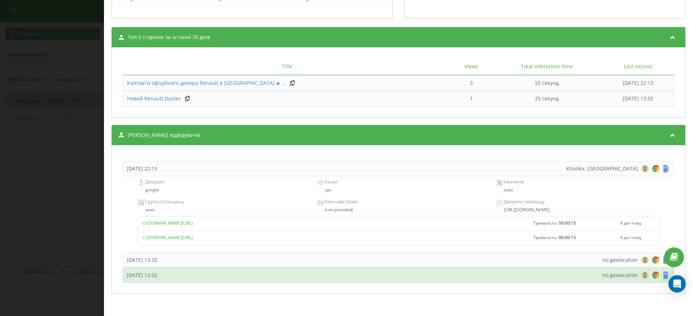
click at [288, 273] on div "Понеділок, 15 Вересня 2025, 13:32 no geolocation 8 18 28 38 48 58 68 78 88 98 1…" at bounding box center [399, 275] width 552 height 15
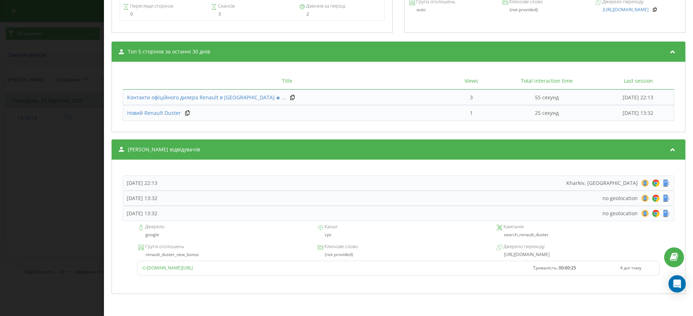
scroll to position [490, 0]
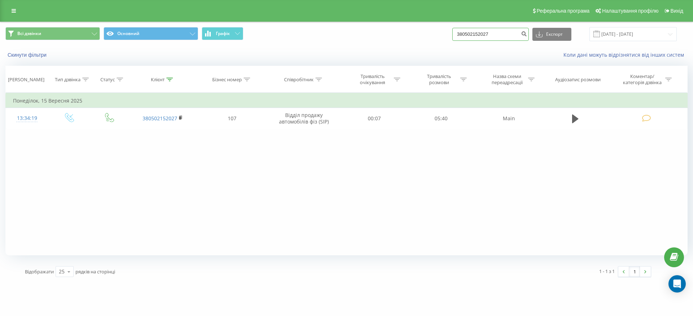
click at [492, 34] on input "380502152027" at bounding box center [491, 34] width 77 height 13
paste input "673537822"
type input "380673537822"
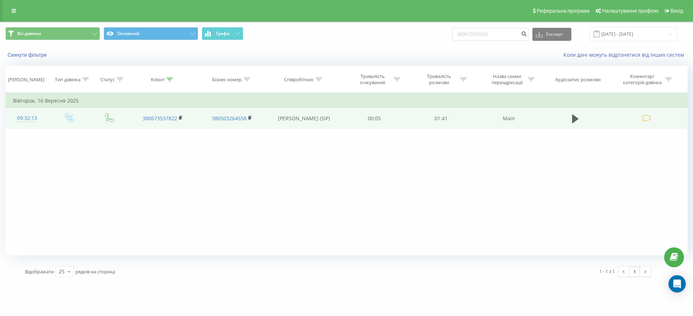
click at [27, 118] on div "09:32:13" at bounding box center [27, 118] width 28 height 14
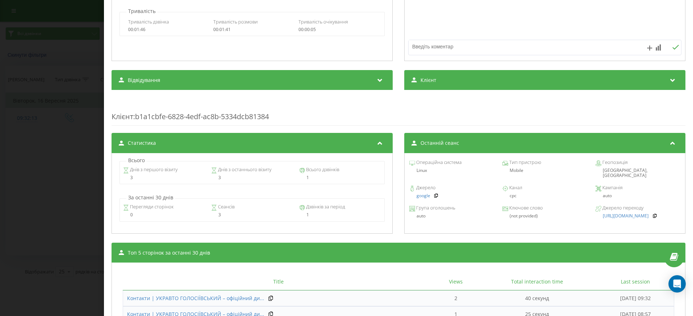
scroll to position [266, 0]
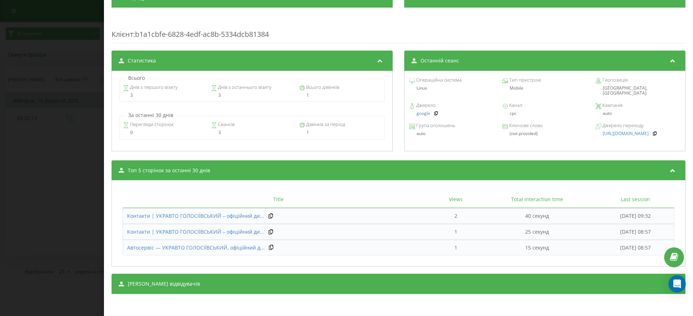
click at [206, 283] on div "[PERSON_NAME] відвідувачів" at bounding box center [399, 284] width 574 height 20
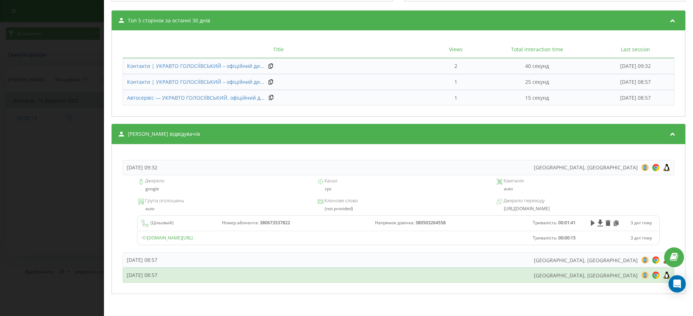
click at [225, 274] on div "Вівторок, 16 Вересня 2025, 08:57 Kyiv, Ukraine 8 18 28 38 48 58 68 78 88 98 108…" at bounding box center [399, 275] width 552 height 15
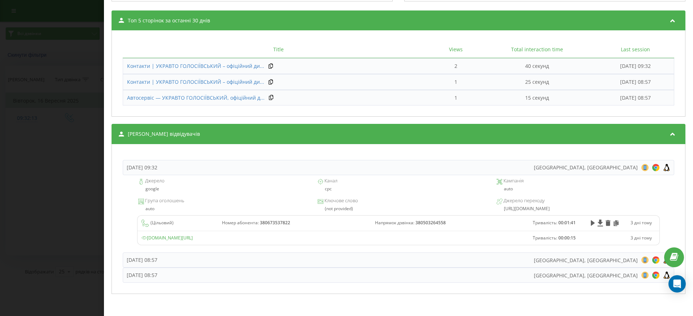
scroll to position [400, 0]
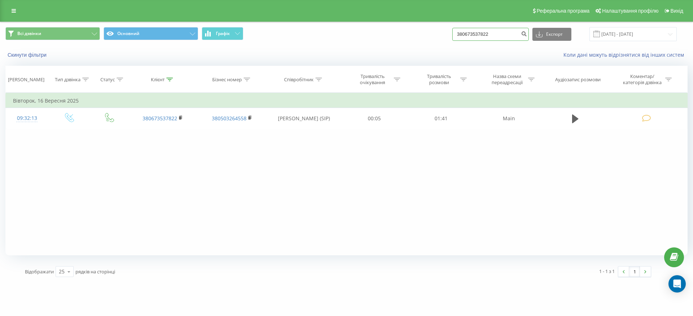
click at [495, 35] on input "380673537822" at bounding box center [491, 34] width 77 height 13
paste input "503526221"
type input "380503526221"
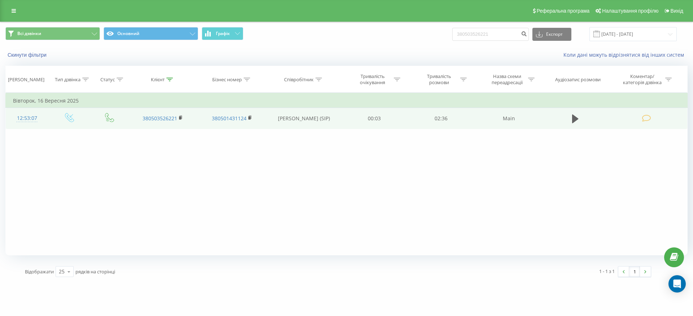
click at [31, 117] on div "12:53:07" at bounding box center [27, 118] width 28 height 14
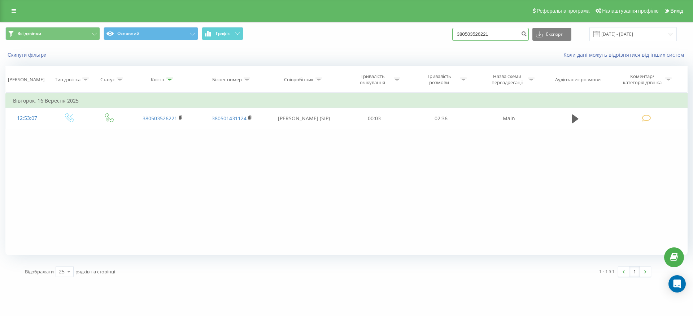
click at [492, 34] on input "380503526221" at bounding box center [491, 34] width 77 height 13
paste input "633278154"
type input "380633278154"
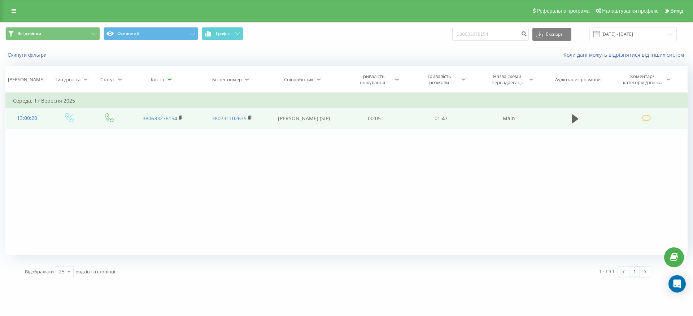
click at [27, 118] on div "13:00:20" at bounding box center [27, 118] width 28 height 14
